Goal: Find specific page/section: Find specific page/section

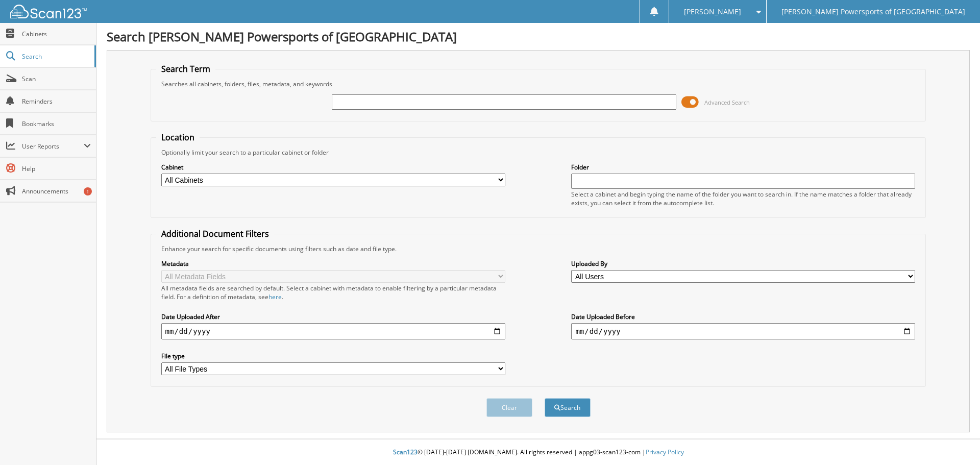
drag, startPoint x: 0, startPoint y: 0, endPoint x: 420, endPoint y: 102, distance: 432.1
click at [420, 102] on input "text" at bounding box center [504, 101] width 344 height 15
type input "4010392"
click at [545, 398] on button "Search" at bounding box center [568, 407] width 46 height 19
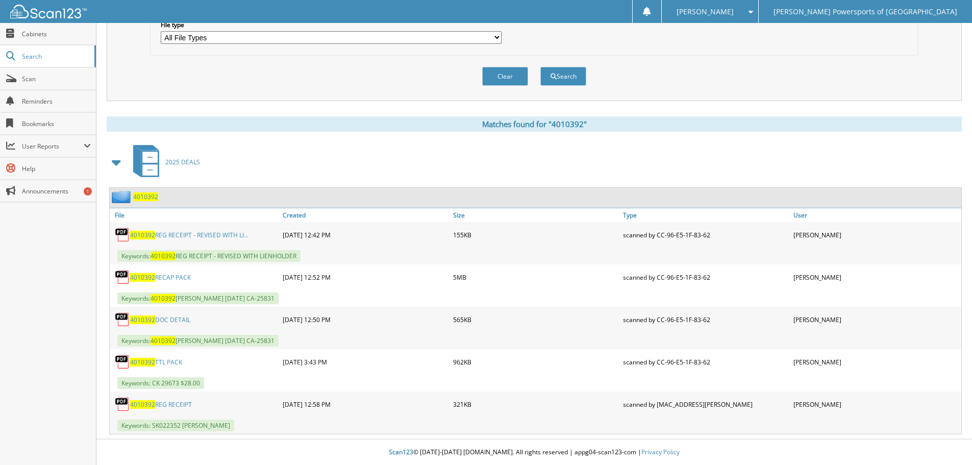
click at [181, 277] on link "4010392 RECAP PACK" at bounding box center [160, 277] width 61 height 9
click at [168, 314] on div "4010392 DOC DETAIL" at bounding box center [195, 319] width 170 height 20
click at [168, 322] on link "4010392 DOC DETAIL" at bounding box center [160, 319] width 60 height 9
click at [213, 235] on link "4010392 REG RECEIPT - REVISED WITH LI..." at bounding box center [189, 235] width 118 height 9
